Goal: Navigation & Orientation: Understand site structure

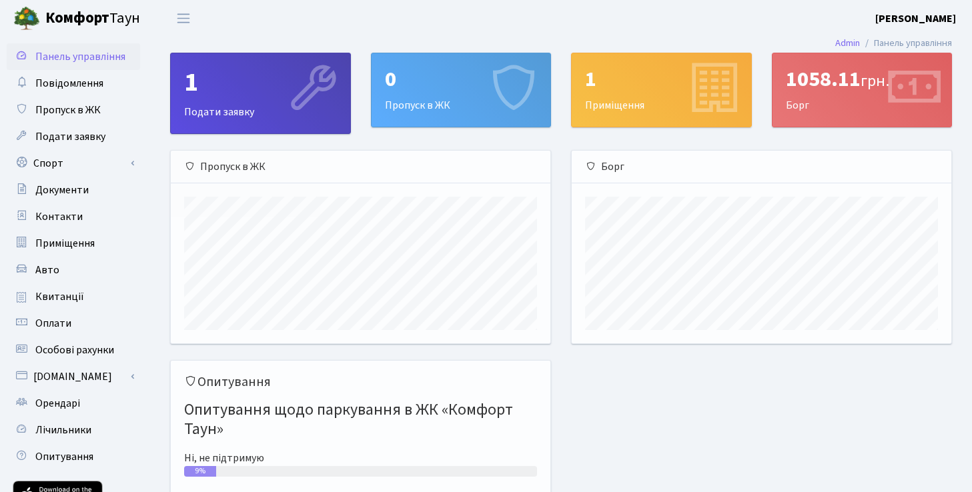
scroll to position [193, 380]
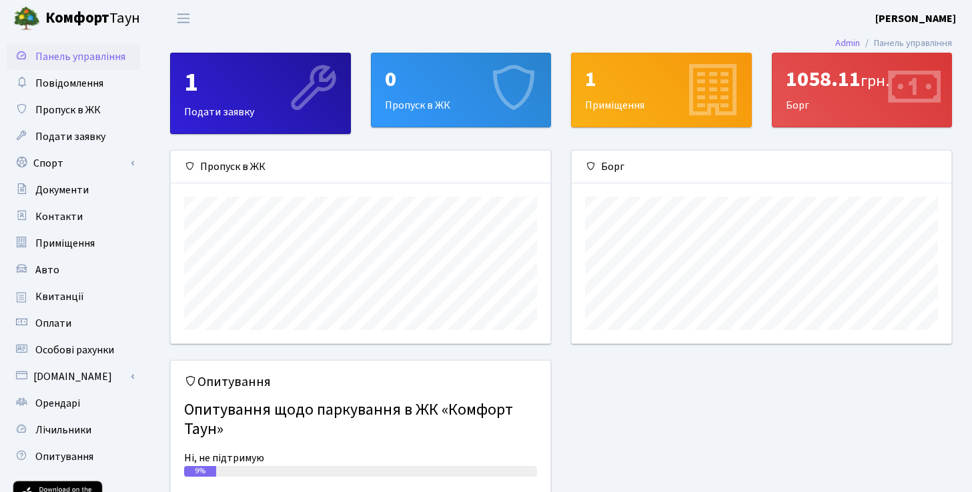
click at [625, 114] on div "1 Приміщення" at bounding box center [661, 89] width 179 height 73
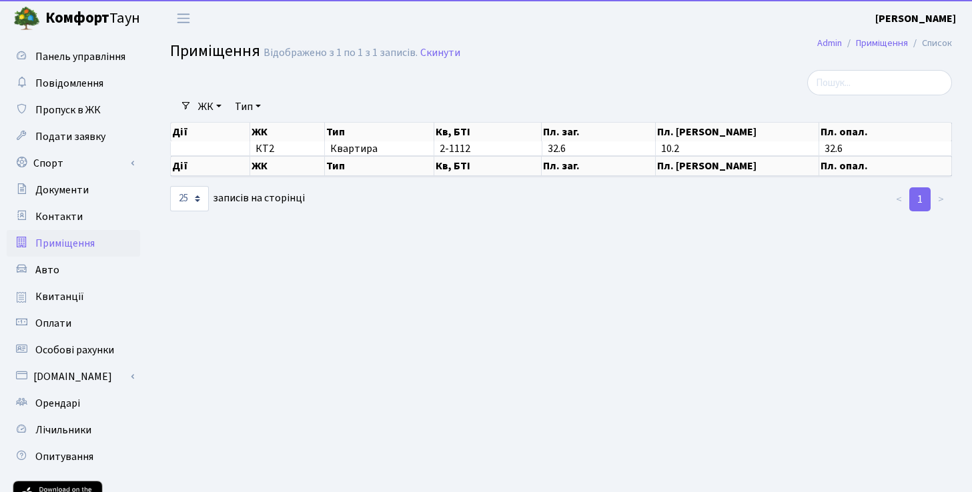
select select "25"
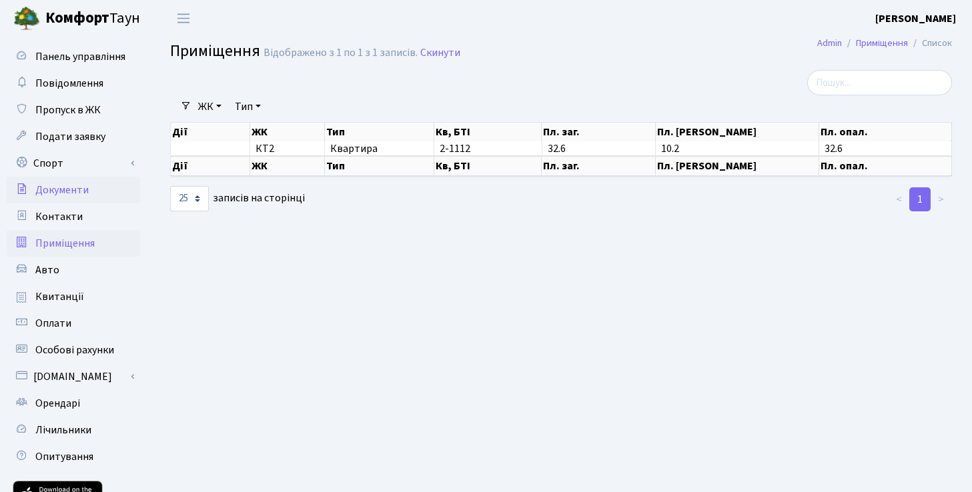
click at [69, 189] on span "Документи" at bounding box center [61, 190] width 53 height 15
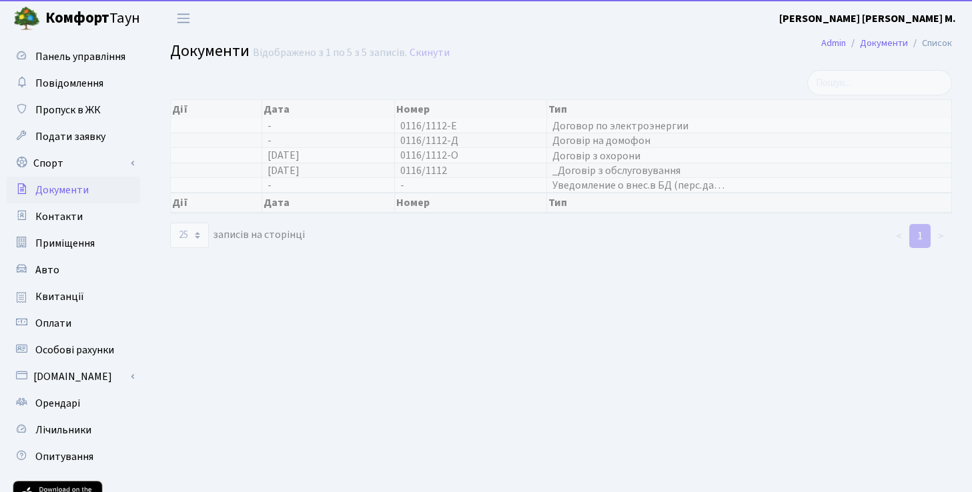
select select "25"
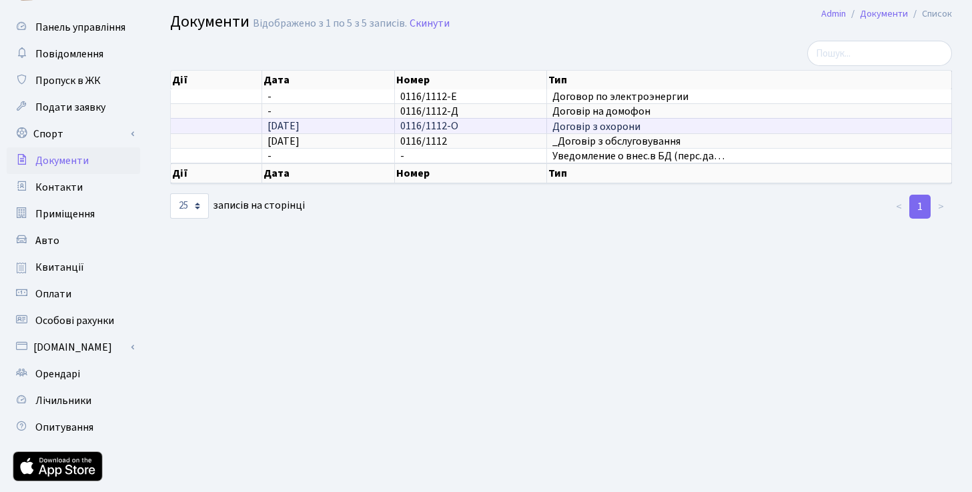
scroll to position [39, 0]
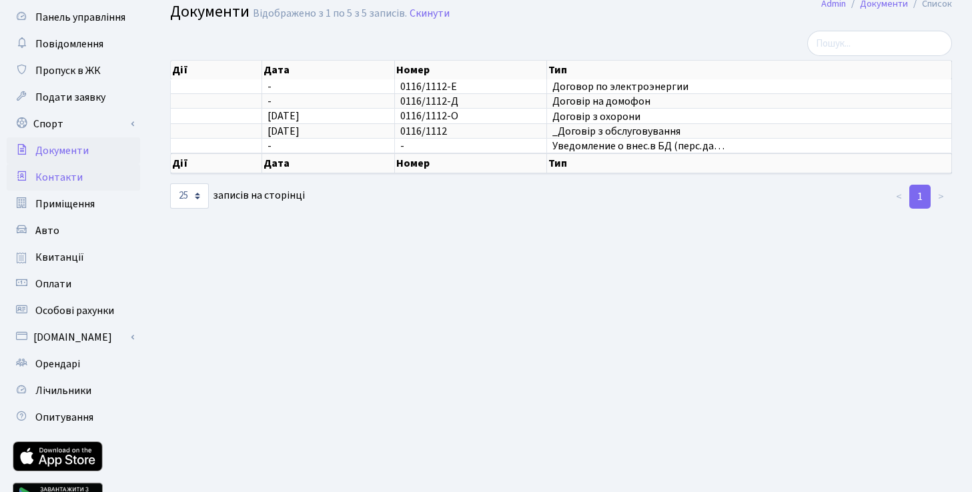
click at [77, 178] on span "Контакти" at bounding box center [58, 177] width 47 height 15
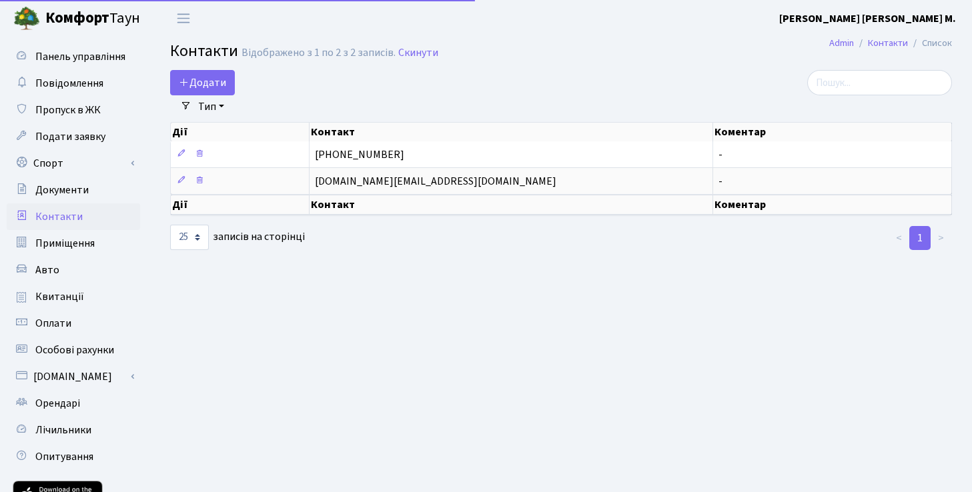
select select "25"
click at [72, 241] on span "Приміщення" at bounding box center [64, 243] width 59 height 15
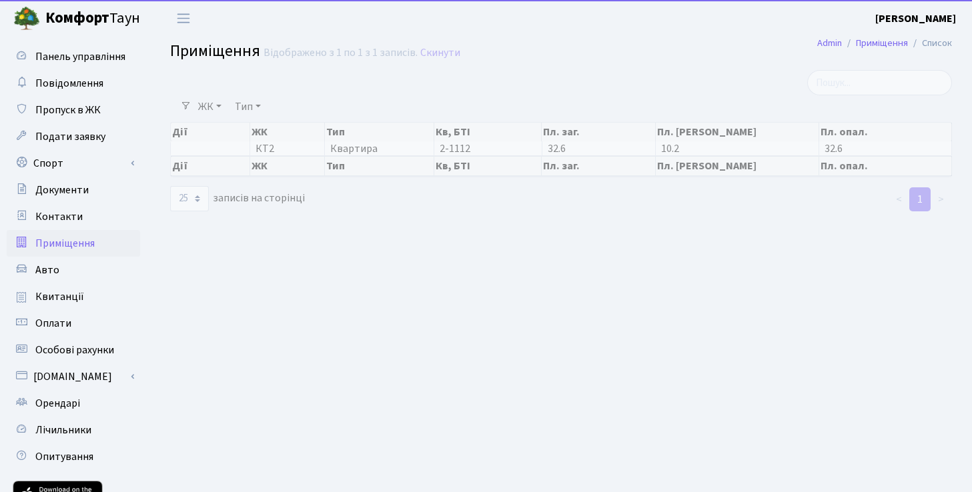
select select "25"
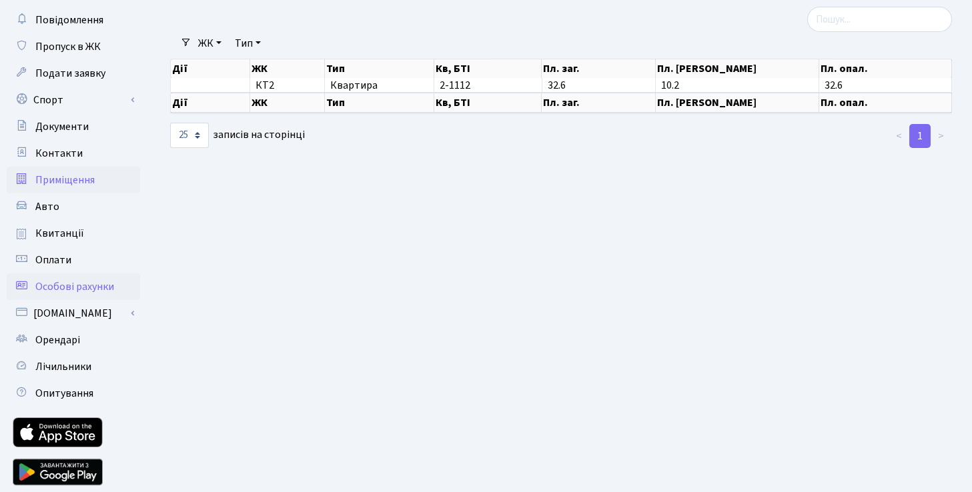
scroll to position [85, 0]
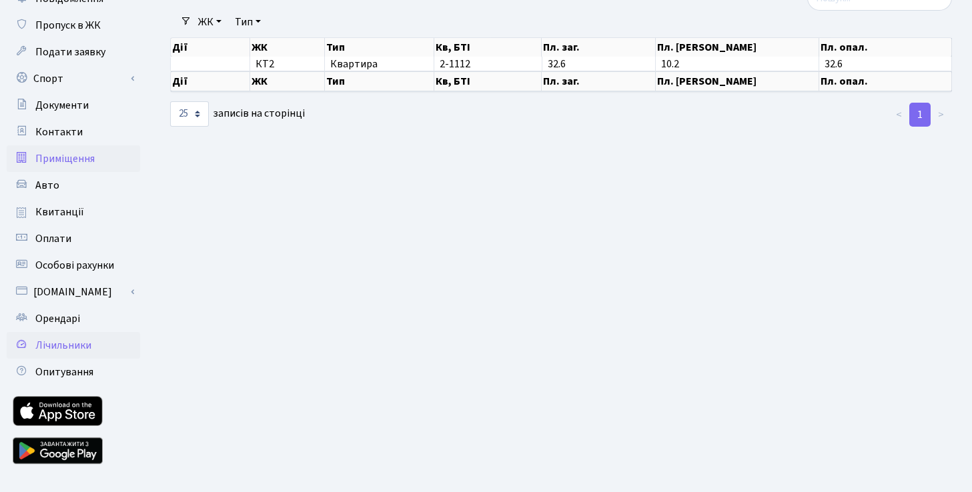
click at [65, 352] on span "Лічильники" at bounding box center [63, 345] width 56 height 15
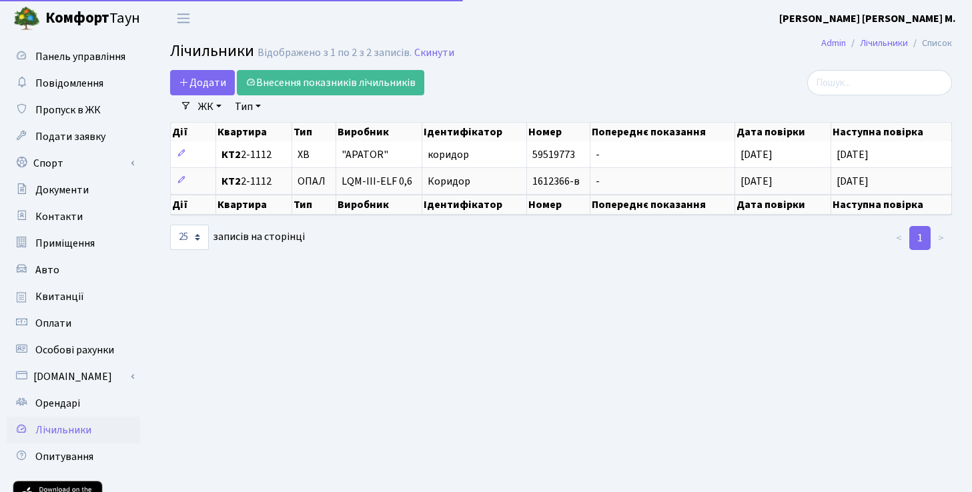
select select "25"
